Goal: Navigation & Orientation: Find specific page/section

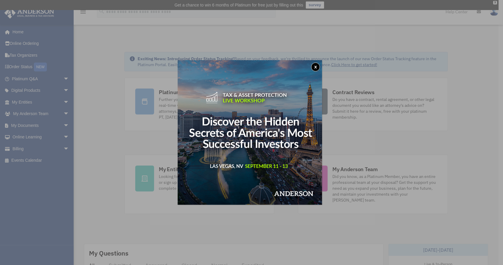
click at [317, 67] on button "x" at bounding box center [315, 66] width 9 height 9
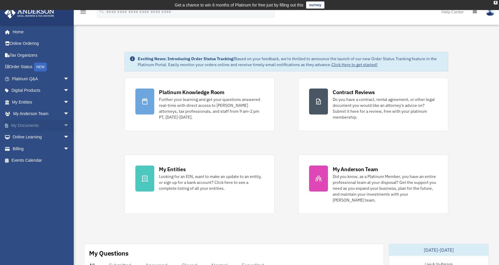
click at [63, 124] on span "arrow_drop_down" at bounding box center [69, 125] width 12 height 12
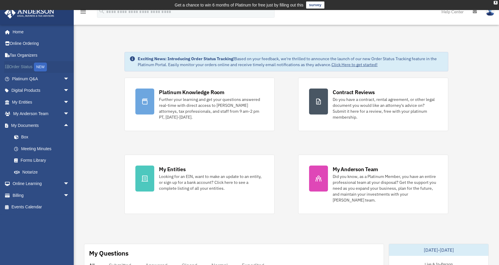
click at [39, 67] on div "NEW" at bounding box center [40, 66] width 13 height 9
click at [33, 80] on link "Platinum Q&A arrow_drop_down" at bounding box center [41, 79] width 74 height 12
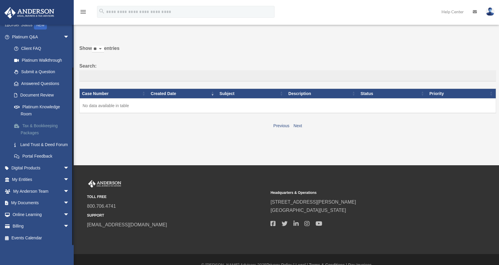
scroll to position [29, 0]
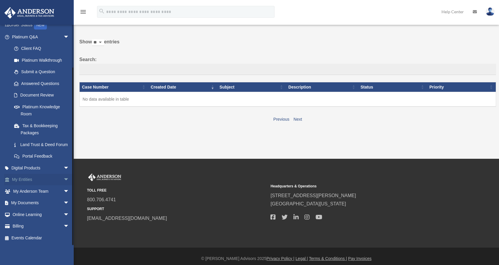
click at [63, 179] on span "arrow_drop_down" at bounding box center [69, 180] width 12 height 12
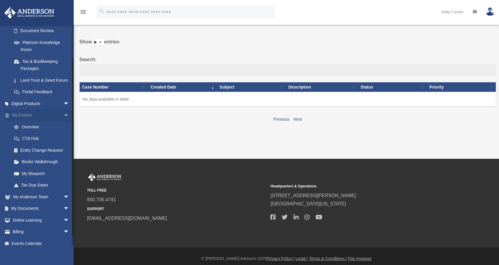
scroll to position [108, 0]
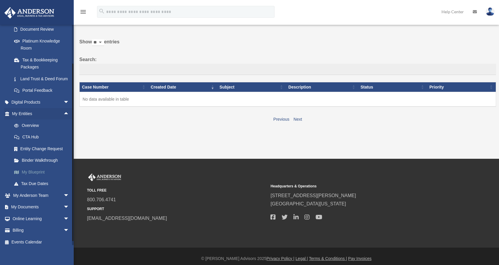
click at [31, 178] on link "My Blueprint" at bounding box center [43, 172] width 70 height 12
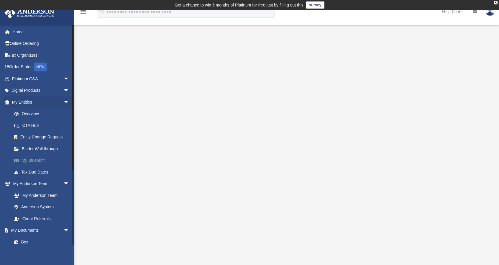
click at [41, 161] on link "My Blueprint" at bounding box center [43, 160] width 70 height 12
click at [39, 160] on link "My Blueprint" at bounding box center [43, 160] width 70 height 12
click at [40, 103] on link "My Entities arrow_drop_down" at bounding box center [41, 102] width 74 height 12
click at [34, 112] on link "Overview" at bounding box center [43, 114] width 70 height 12
click at [35, 115] on link "Overview" at bounding box center [43, 114] width 70 height 12
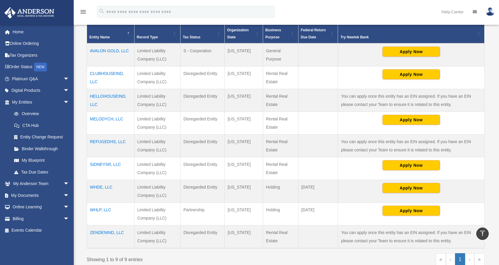
scroll to position [136, 0]
